Goal: Task Accomplishment & Management: Manage account settings

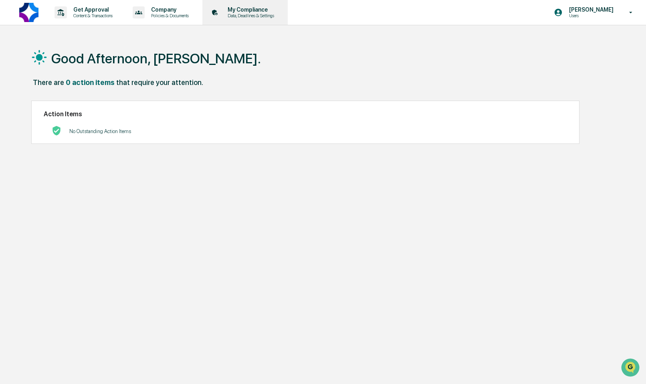
click at [269, 8] on p "My Compliance" at bounding box center [249, 9] width 57 height 6
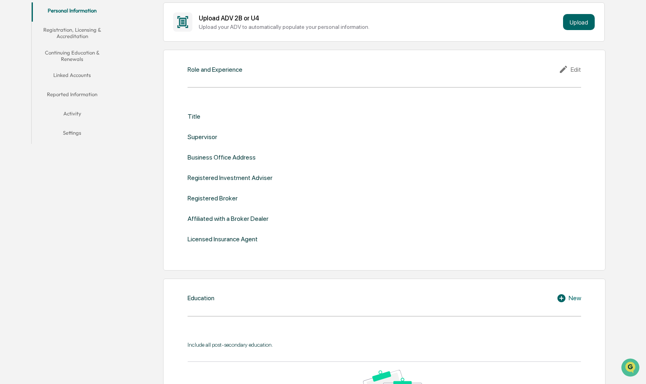
scroll to position [156, 0]
click at [195, 112] on div "Title" at bounding box center [194, 116] width 13 height 8
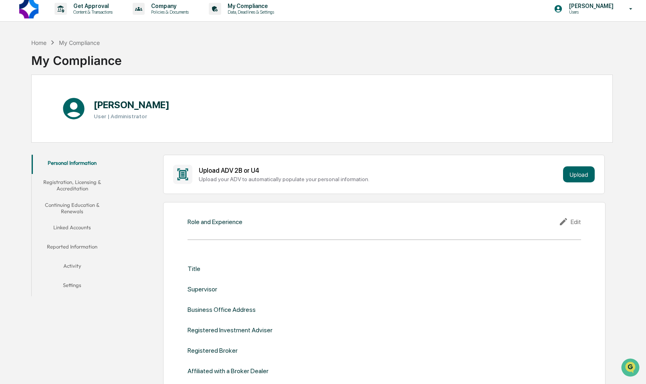
scroll to position [0, 0]
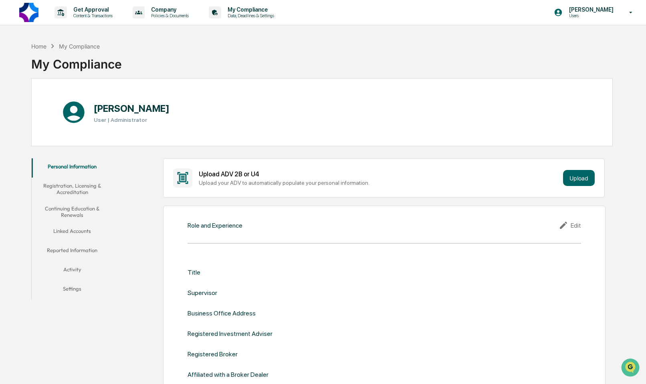
click at [73, 186] on button "Registration, Licensing & Accreditation" at bounding box center [72, 189] width 81 height 23
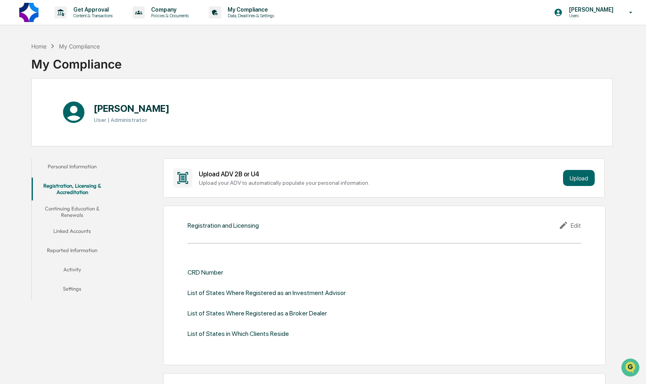
click at [87, 235] on button "Linked Accounts" at bounding box center [72, 232] width 81 height 19
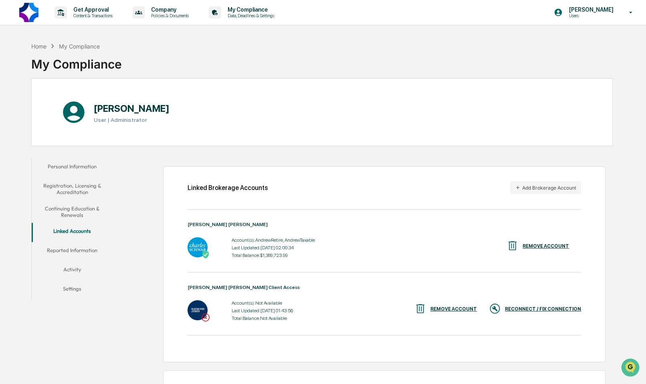
scroll to position [72, 0]
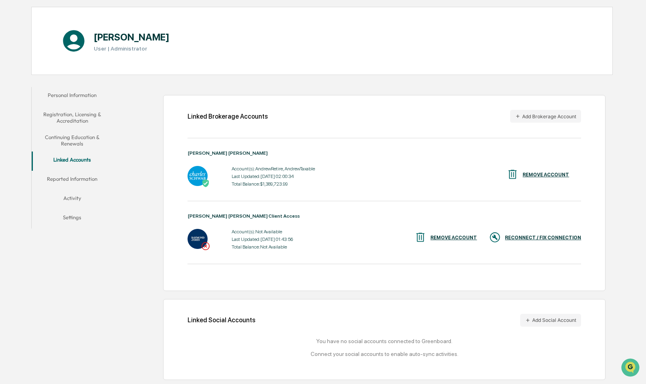
click at [541, 235] on div "RECONNECT / FIX CONNECTION" at bounding box center [543, 238] width 76 height 6
click at [529, 235] on div "RECONNECT / FIX CONNECTION" at bounding box center [543, 238] width 76 height 6
